Goal: Task Accomplishment & Management: Use online tool/utility

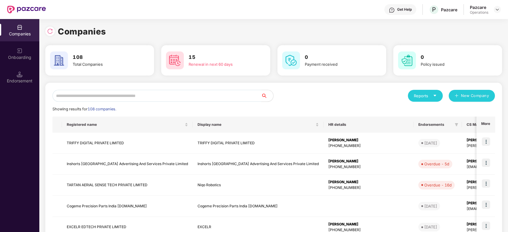
click at [162, 97] on input "text" at bounding box center [156, 96] width 209 height 12
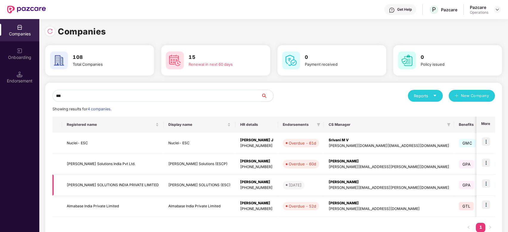
type input "***"
click at [485, 184] on img at bounding box center [486, 184] width 8 height 8
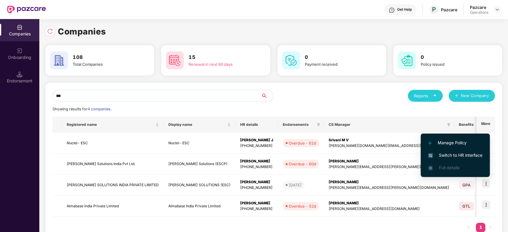
click at [446, 153] on span "Switch to HR interface" at bounding box center [455, 155] width 54 height 7
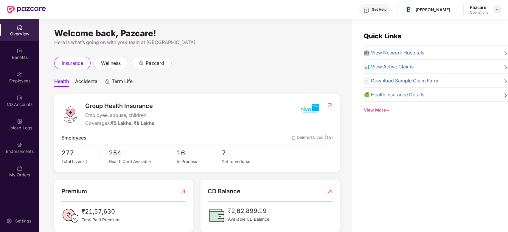
click at [498, 9] on img at bounding box center [497, 9] width 5 height 5
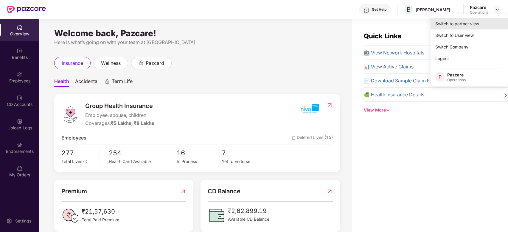
click at [459, 25] on div "Switch to partner view" at bounding box center [468, 24] width 77 height 12
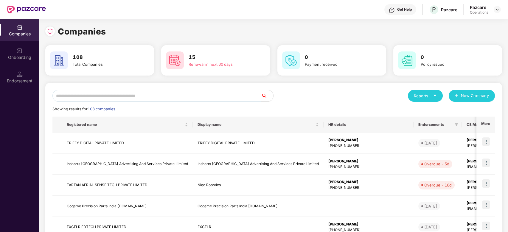
click at [241, 90] on input "text" at bounding box center [156, 96] width 209 height 12
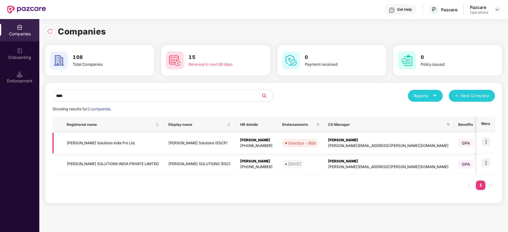
type input "****"
click at [487, 140] on img at bounding box center [486, 142] width 8 height 8
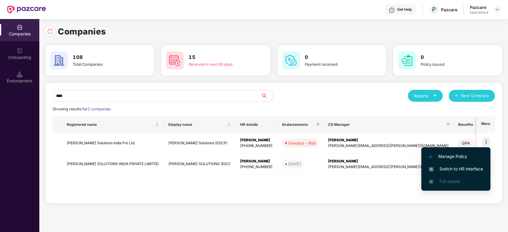
click at [448, 168] on span "Switch to HR interface" at bounding box center [456, 169] width 54 height 7
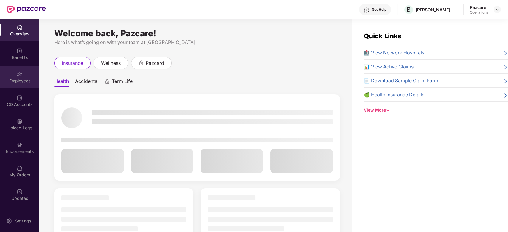
click at [26, 85] on div "Employees" at bounding box center [19, 77] width 39 height 22
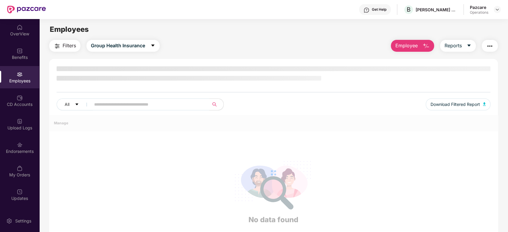
click at [136, 103] on input "text" at bounding box center [147, 104] width 107 height 9
paste input "******"
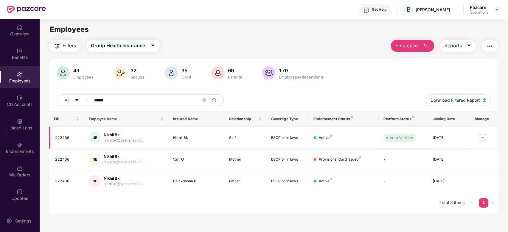
type input "******"
click at [483, 137] on img at bounding box center [482, 138] width 10 height 10
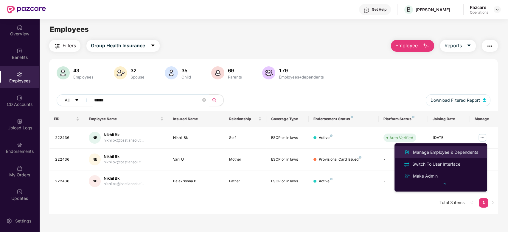
click at [433, 155] on div "Manage Employee & Dependents" at bounding box center [446, 152] width 68 height 7
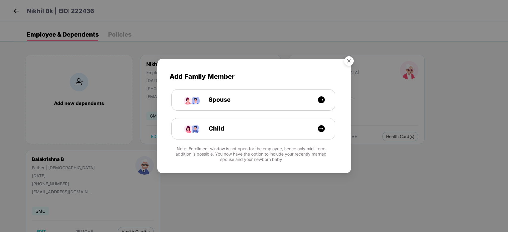
click at [353, 58] on img "Close" at bounding box center [348, 62] width 17 height 17
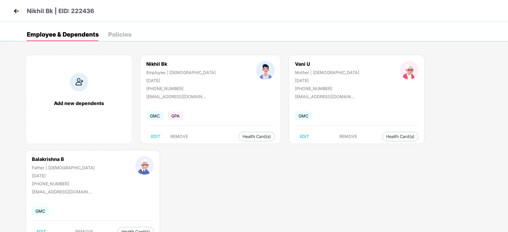
click at [15, 10] on img at bounding box center [16, 11] width 9 height 9
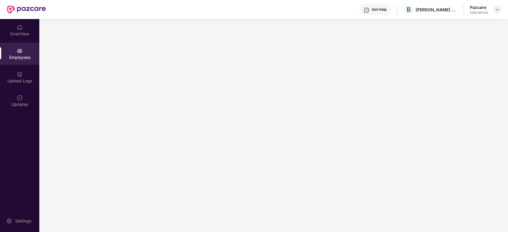
click at [499, 10] on img at bounding box center [497, 9] width 5 height 5
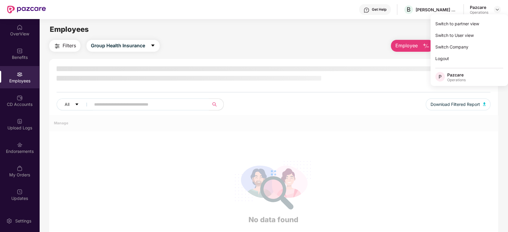
click at [462, 27] on div "Switch to partner view" at bounding box center [468, 24] width 77 height 12
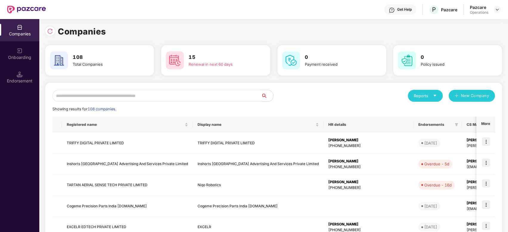
click at [236, 97] on input "text" at bounding box center [156, 96] width 209 height 12
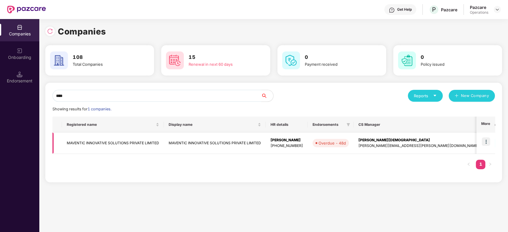
type input "****"
click at [488, 141] on img at bounding box center [486, 142] width 8 height 8
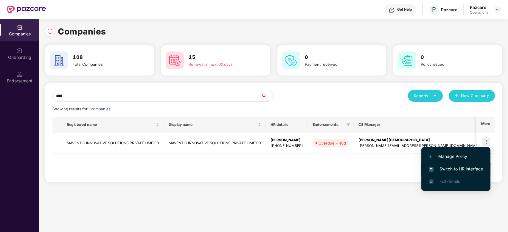
click at [452, 169] on span "Switch to HR interface" at bounding box center [456, 169] width 54 height 7
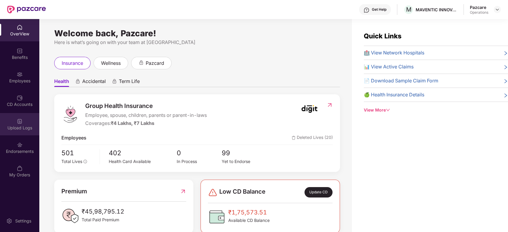
scroll to position [19, 0]
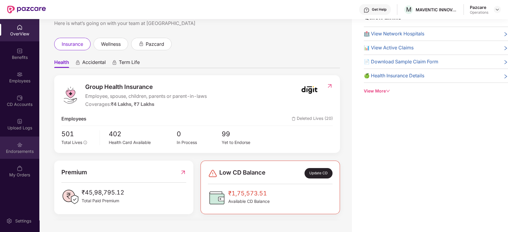
click at [15, 144] on div "Endorsements" at bounding box center [19, 148] width 39 height 22
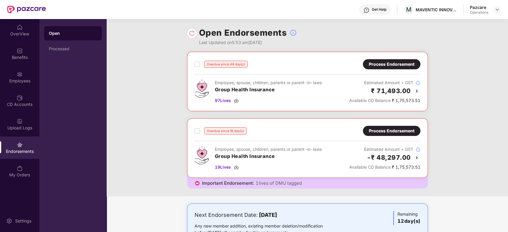
click at [389, 61] on div "Process Endorsement" at bounding box center [392, 64] width 46 height 7
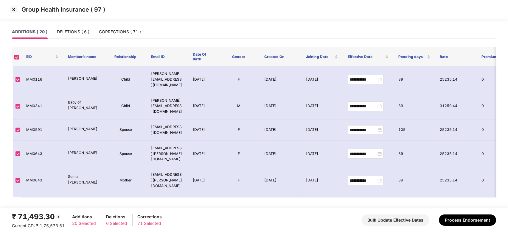
click at [14, 11] on img at bounding box center [14, 10] width 10 height 10
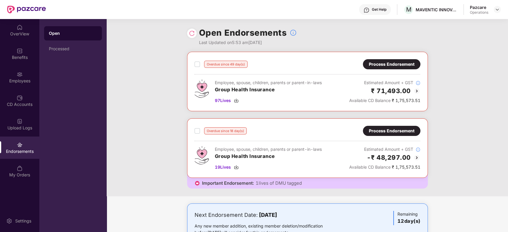
click at [416, 90] on img at bounding box center [416, 91] width 7 height 7
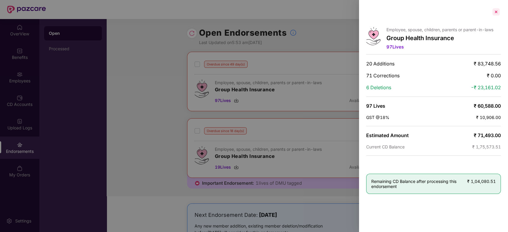
click at [493, 14] on div at bounding box center [496, 12] width 10 height 10
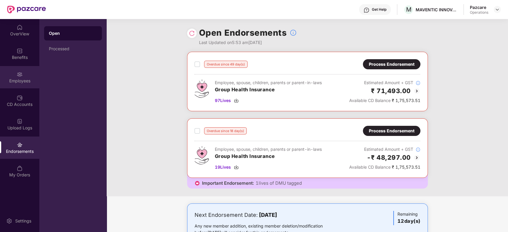
click at [18, 77] on div "Employees" at bounding box center [19, 77] width 39 height 22
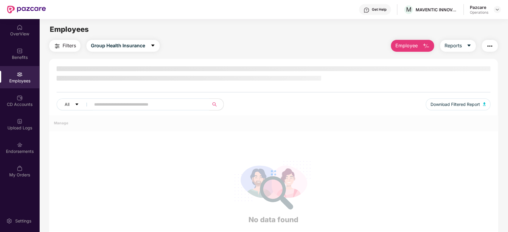
click at [151, 107] on input "text" at bounding box center [147, 104] width 107 height 9
paste input "******"
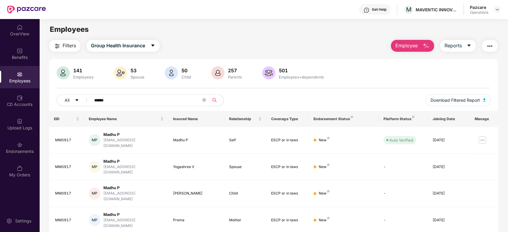
click at [162, 100] on input "******" at bounding box center [147, 100] width 107 height 9
type input "*"
paste input "******"
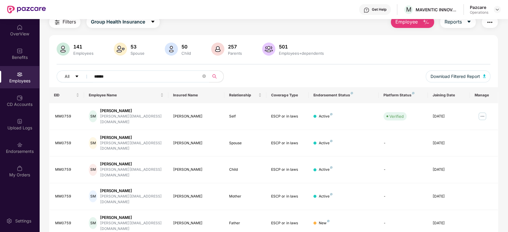
scroll to position [24, 0]
type input "*"
paste input "******"
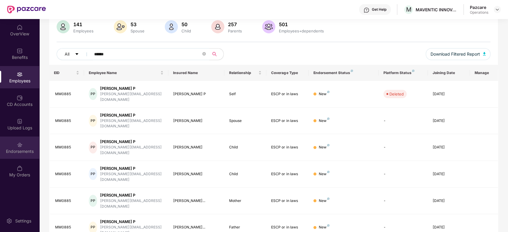
type input "******"
click at [14, 145] on div "Endorsements" at bounding box center [19, 148] width 39 height 22
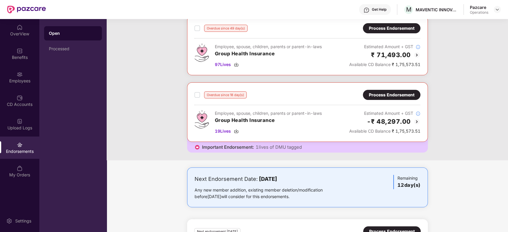
scroll to position [36, 0]
click at [385, 94] on div "Process Endorsement" at bounding box center [392, 94] width 46 height 7
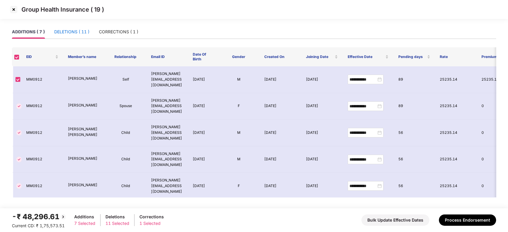
click at [68, 32] on div "DELETIONS ( 11 )" at bounding box center [71, 32] width 35 height 7
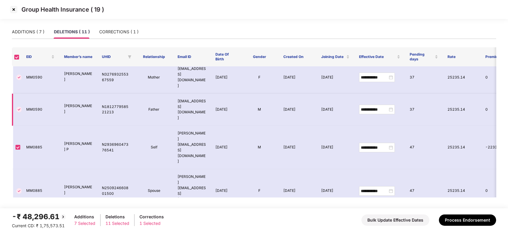
scroll to position [37, 0]
click at [22, 6] on div "Group Health Insurance ( 19 )" at bounding box center [254, 10] width 490 height 10
click at [15, 10] on img at bounding box center [14, 10] width 10 height 10
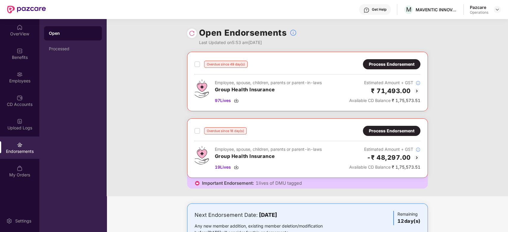
click at [391, 65] on div "Process Endorsement" at bounding box center [392, 64] width 46 height 7
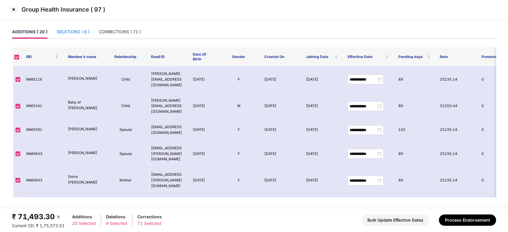
click at [71, 31] on div "DELETIONS ( 6 )" at bounding box center [73, 32] width 32 height 7
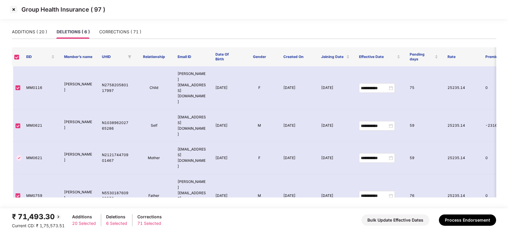
click at [12, 10] on img at bounding box center [14, 10] width 10 height 10
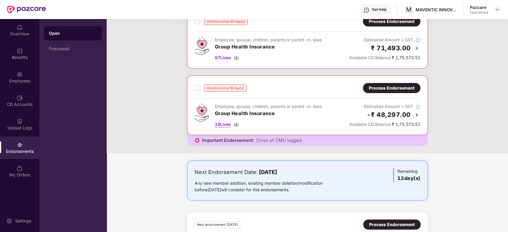
scroll to position [14, 0]
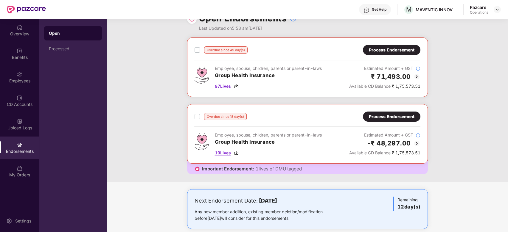
click at [221, 153] on span "19 Lives" at bounding box center [223, 153] width 16 height 7
click at [158, 68] on div "Overdue since 49 day(s) Process Endorsement Employee, spouse, children, parents…" at bounding box center [307, 110] width 401 height 145
click at [71, 129] on div "Open Processed" at bounding box center [72, 125] width 67 height 213
click at [381, 116] on div "Process Endorsement" at bounding box center [392, 116] width 46 height 7
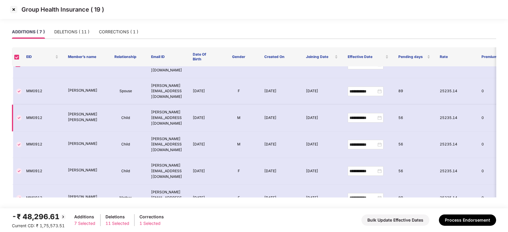
scroll to position [19, 0]
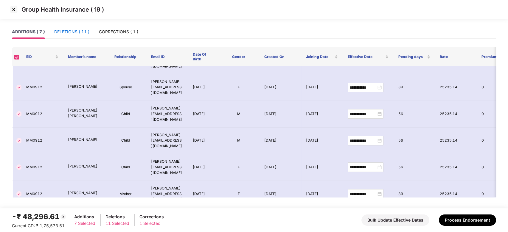
click at [76, 34] on div "DELETIONS ( 11 )" at bounding box center [71, 32] width 35 height 7
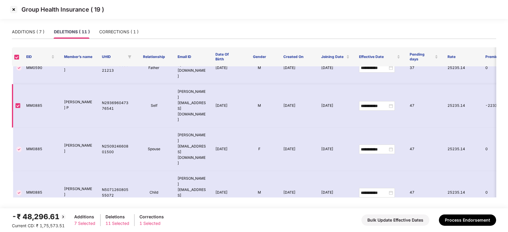
scroll to position [109, 0]
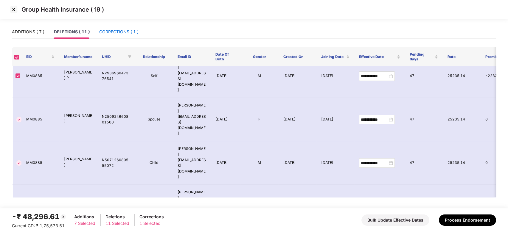
click at [119, 32] on div "CORRECTIONS ( 1 )" at bounding box center [118, 32] width 39 height 7
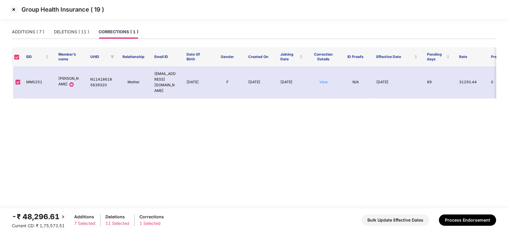
scroll to position [0, 0]
click at [324, 80] on link "View" at bounding box center [323, 82] width 8 height 4
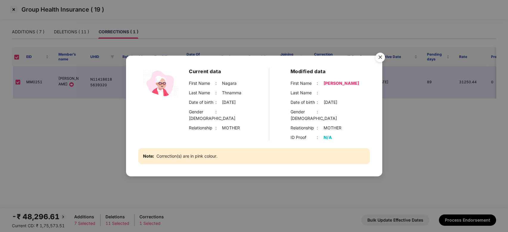
click at [383, 61] on img "Close" at bounding box center [380, 58] width 17 height 17
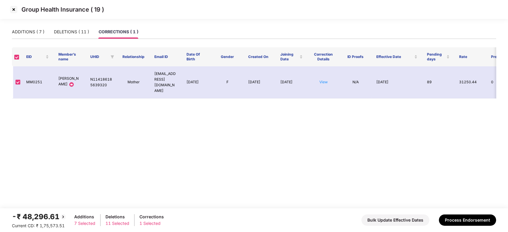
click at [14, 10] on img at bounding box center [14, 10] width 10 height 10
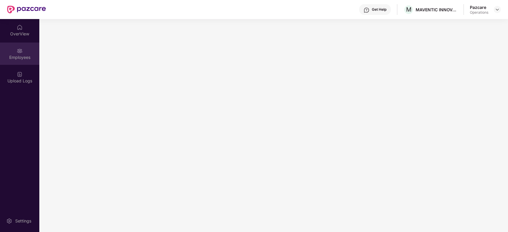
click at [11, 59] on div "Employees" at bounding box center [19, 58] width 39 height 6
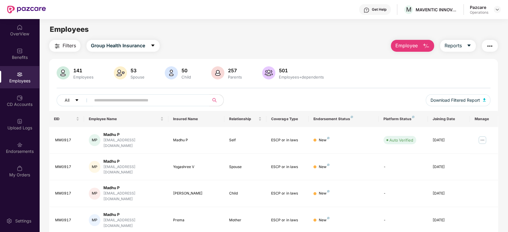
click at [150, 97] on input "text" at bounding box center [147, 100] width 107 height 9
paste input "******"
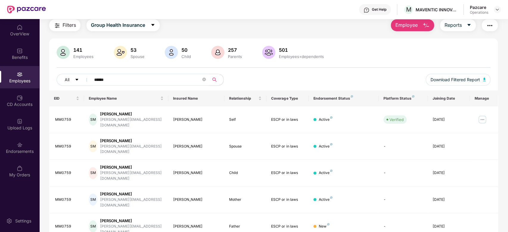
scroll to position [22, 0]
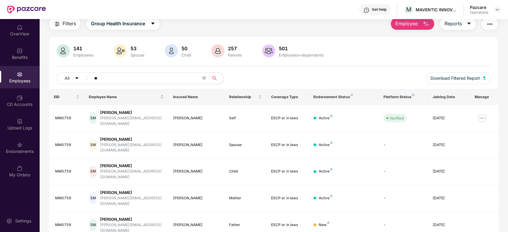
type input "*"
paste input "******"
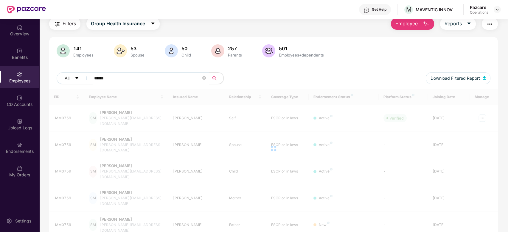
scroll to position [19, 0]
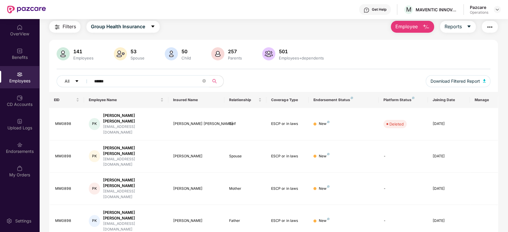
type input "******"
click at [14, 148] on div "Endorsements" at bounding box center [19, 148] width 39 height 22
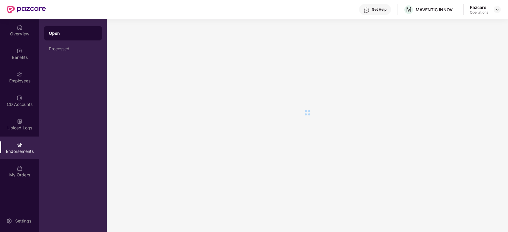
scroll to position [0, 0]
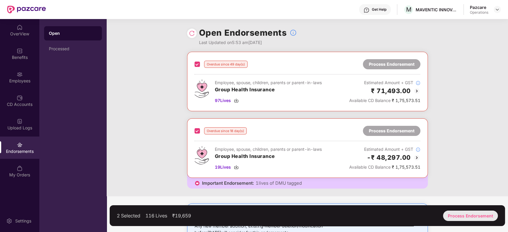
click at [460, 213] on div "Process Endorsement" at bounding box center [470, 216] width 55 height 10
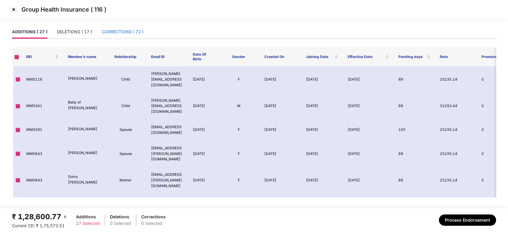
click at [118, 32] on div "CORRECTIONS ( 72 )" at bounding box center [123, 32] width 42 height 7
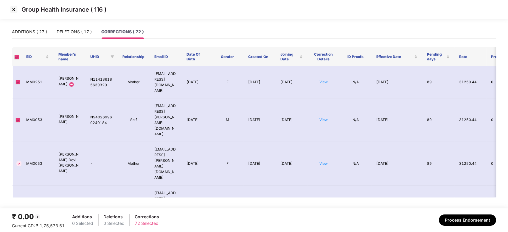
click at [18, 56] on span at bounding box center [16, 57] width 5 height 5
click at [12, 11] on img at bounding box center [14, 10] width 10 height 10
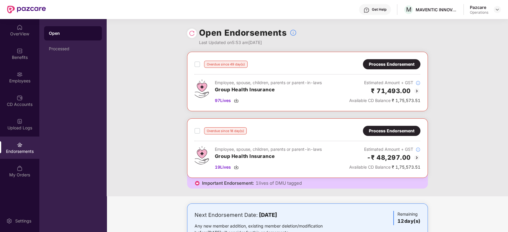
click at [404, 62] on div "Process Endorsement" at bounding box center [392, 64] width 46 height 7
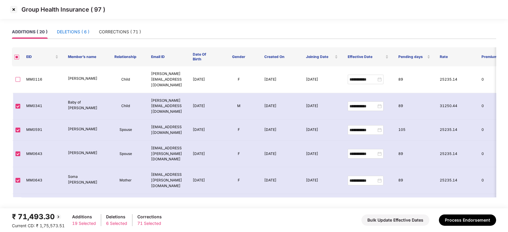
click at [74, 29] on div "DELETIONS ( 6 )" at bounding box center [73, 32] width 32 height 7
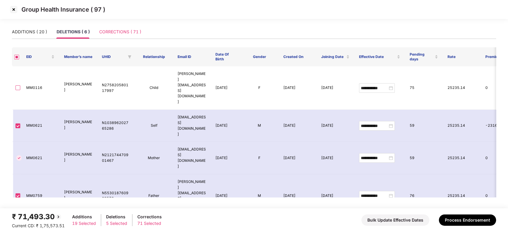
click at [113, 27] on div "CORRECTIONS ( 71 )" at bounding box center [120, 32] width 42 height 14
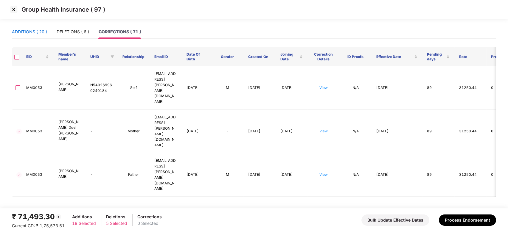
click at [30, 31] on div "ADDITIONS ( 20 )" at bounding box center [29, 32] width 35 height 7
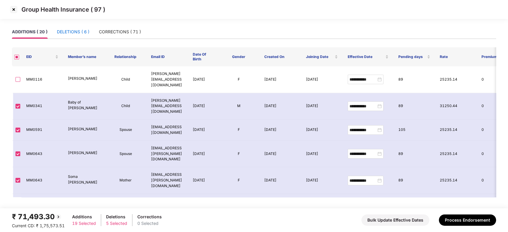
click at [65, 33] on div "DELETIONS ( 6 )" at bounding box center [73, 32] width 32 height 7
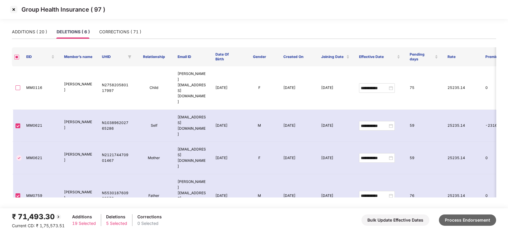
click at [465, 220] on button "Process Endorsement" at bounding box center [467, 220] width 57 height 11
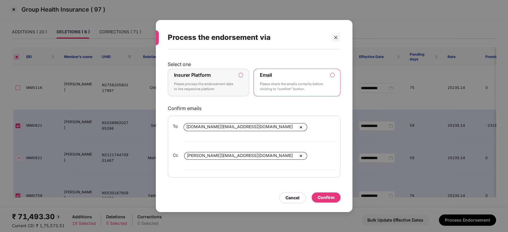
click at [224, 88] on div "Insurer Platform Please process the endorsement data to the respective platform" at bounding box center [204, 82] width 61 height 21
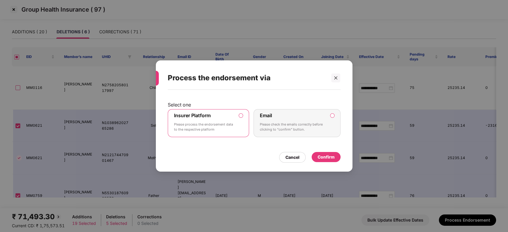
click at [328, 156] on div "Confirm" at bounding box center [325, 157] width 17 height 7
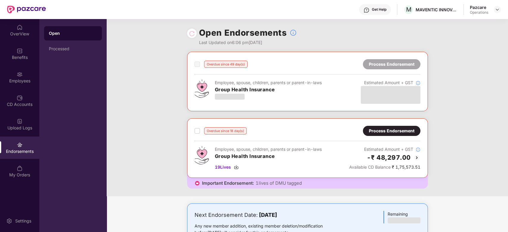
click at [384, 132] on div "Process Endorsement" at bounding box center [392, 131] width 46 height 7
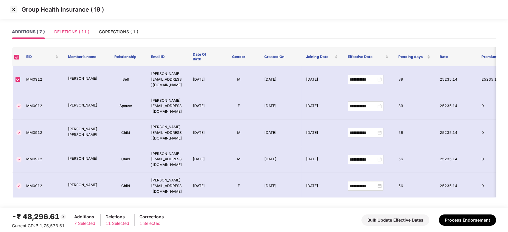
click at [69, 28] on div "DELETIONS ( 11 )" at bounding box center [71, 32] width 35 height 14
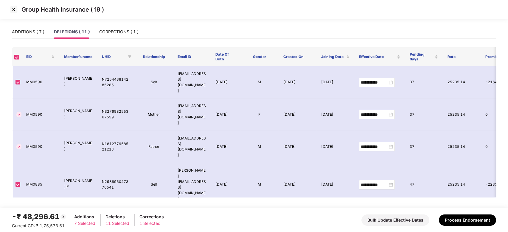
click at [13, 9] on img at bounding box center [14, 10] width 10 height 10
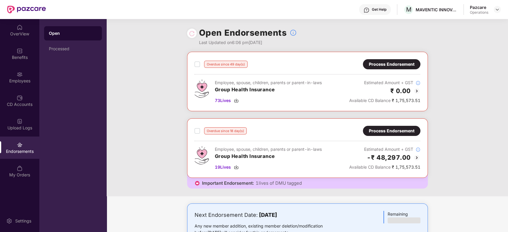
click at [384, 61] on div "Process Endorsement" at bounding box center [392, 64] width 46 height 7
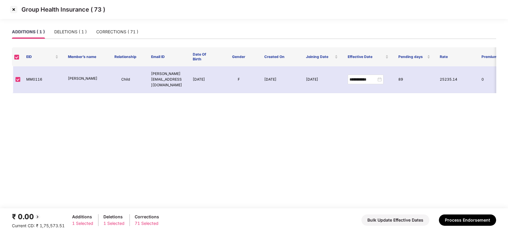
click at [14, 10] on img at bounding box center [14, 10] width 10 height 10
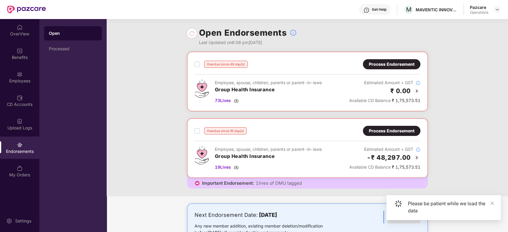
click at [386, 134] on div "Process Endorsement" at bounding box center [392, 131] width 46 height 7
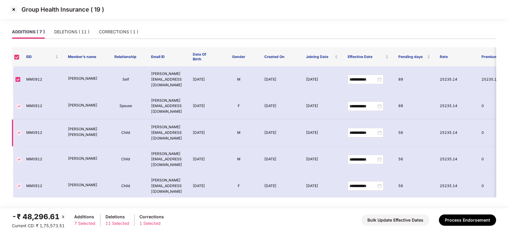
scroll to position [19, 0]
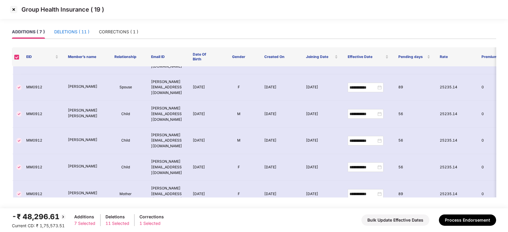
click at [75, 34] on div "DELETIONS ( 11 )" at bounding box center [71, 32] width 35 height 7
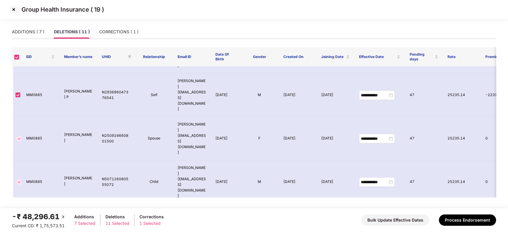
scroll to position [109, 0]
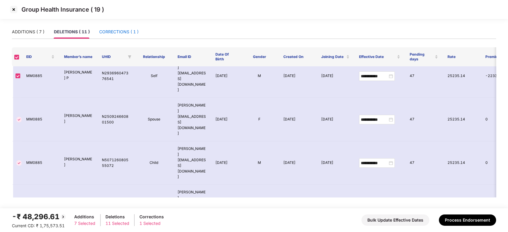
click at [116, 32] on div "CORRECTIONS ( 1 )" at bounding box center [118, 32] width 39 height 7
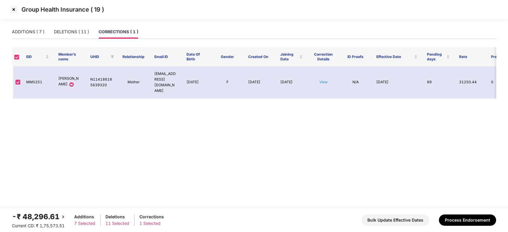
scroll to position [0, 0]
click at [460, 219] on button "Process Endorsement" at bounding box center [467, 220] width 57 height 11
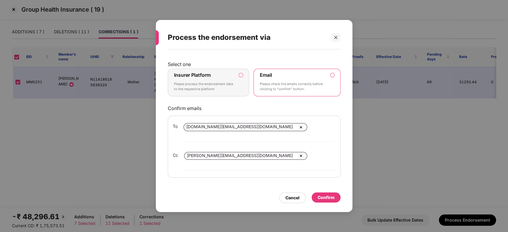
click at [232, 92] on p "Please process the endorsement data to the respective platform" at bounding box center [204, 87] width 61 height 10
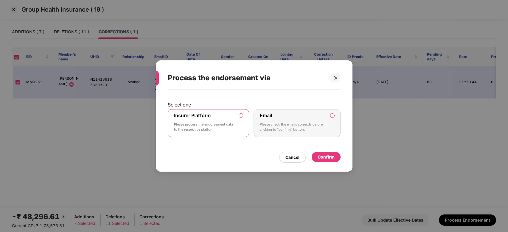
click at [326, 158] on div "Confirm" at bounding box center [325, 157] width 17 height 7
